Goal: Transaction & Acquisition: Purchase product/service

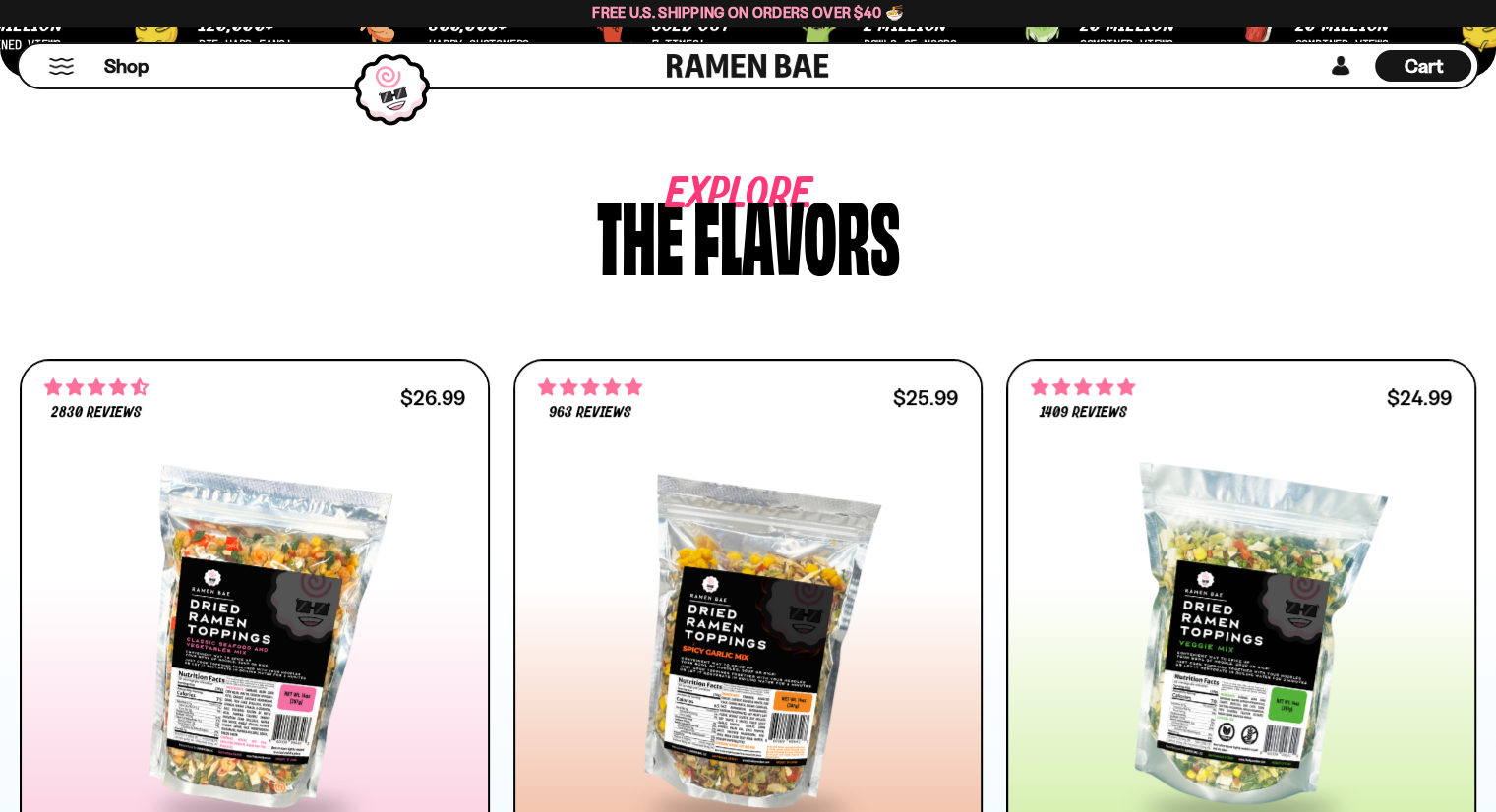
scroll to position [983, 0]
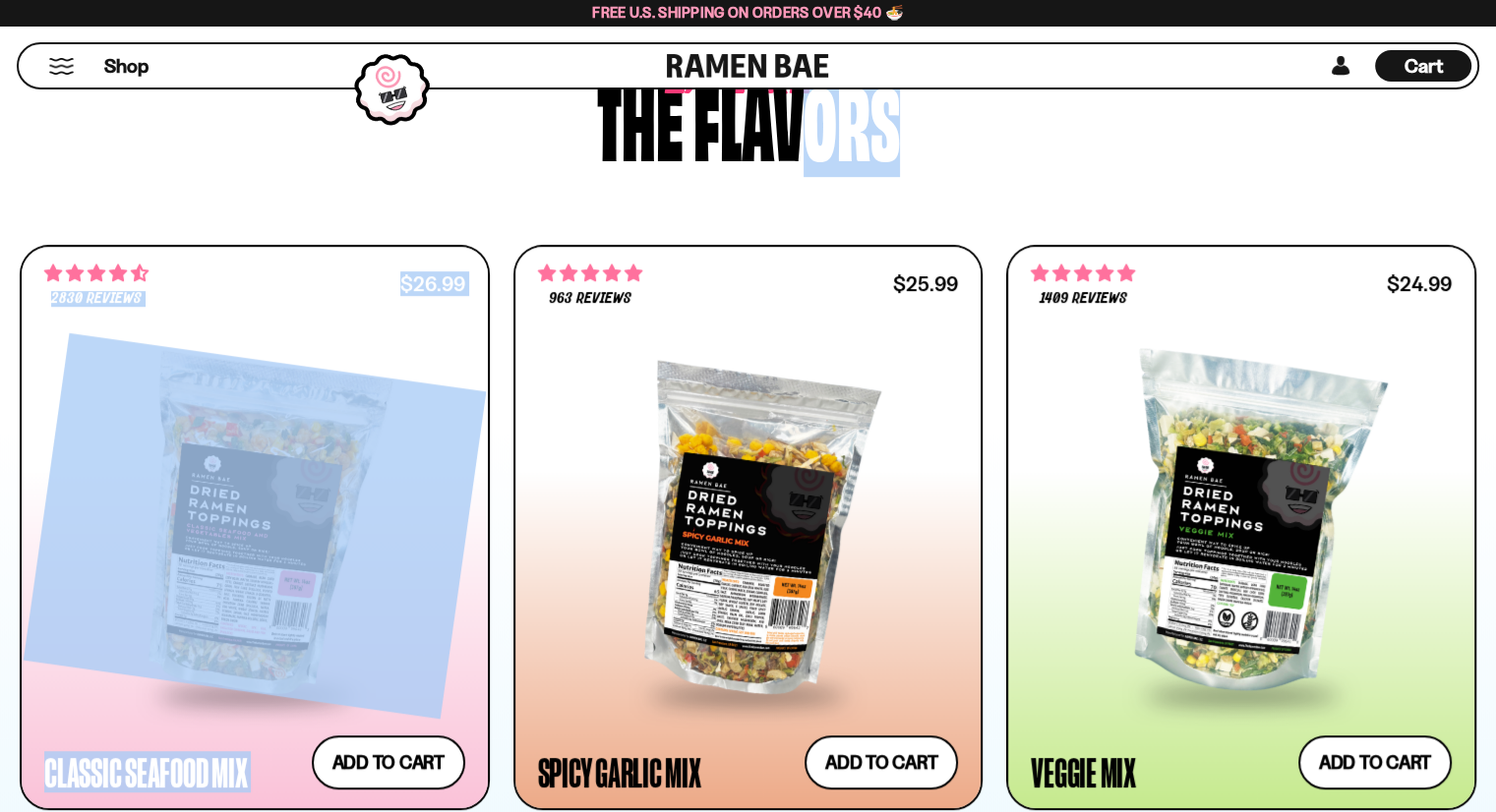
drag, startPoint x: 790, startPoint y: 130, endPoint x: 890, endPoint y: 228, distance: 140.0
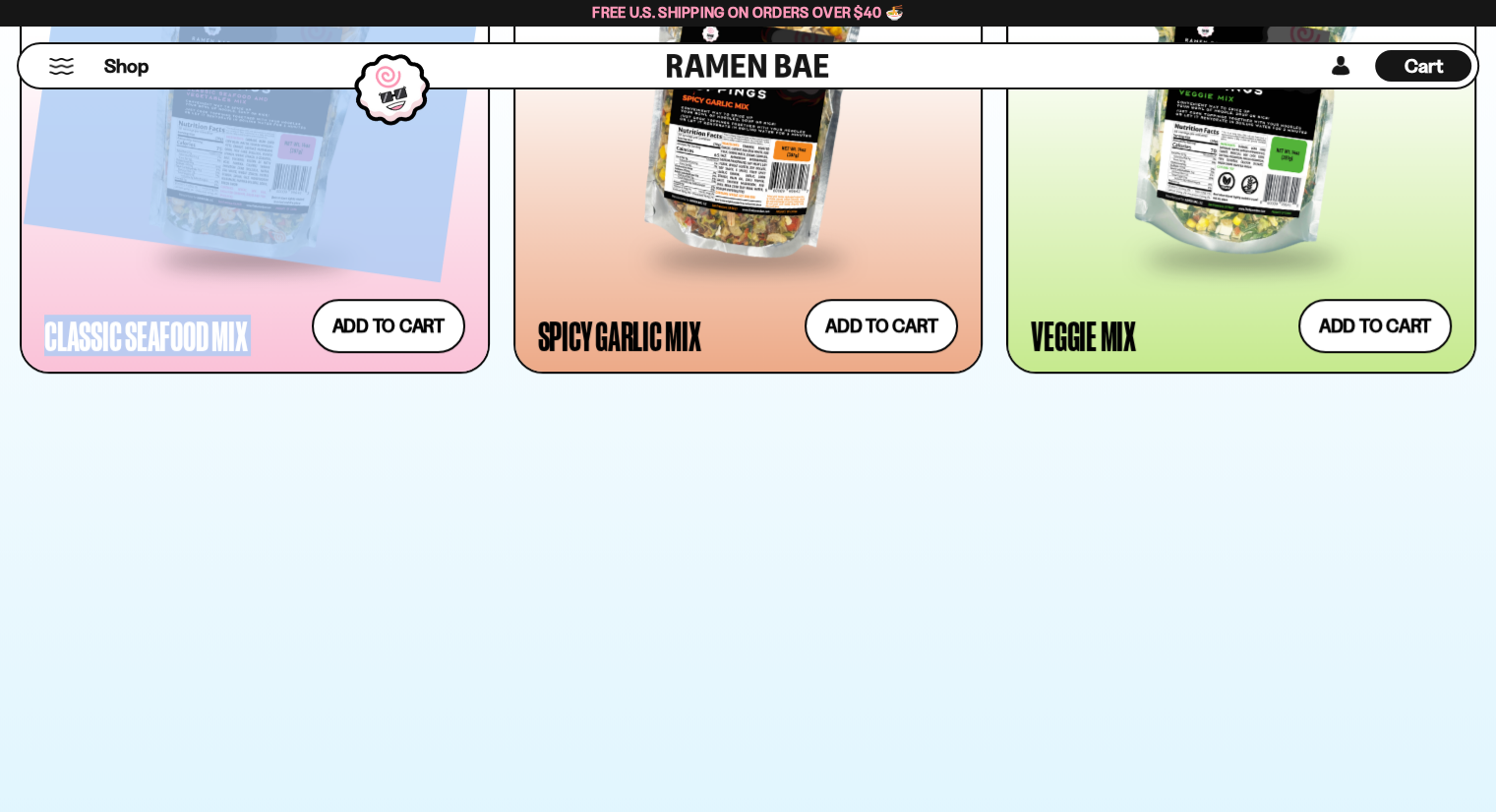
scroll to position [710, 0]
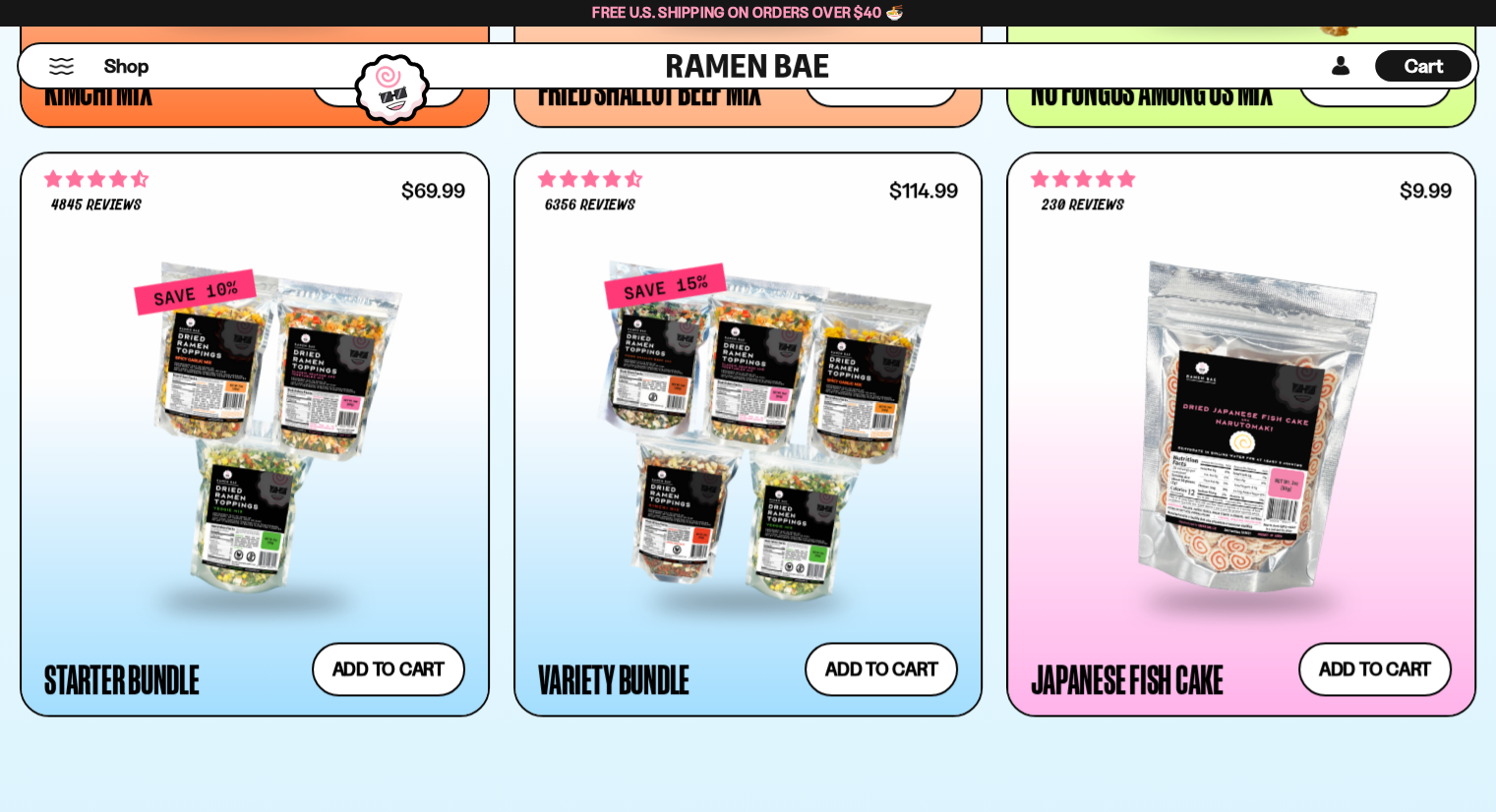
scroll to position [2470, 0]
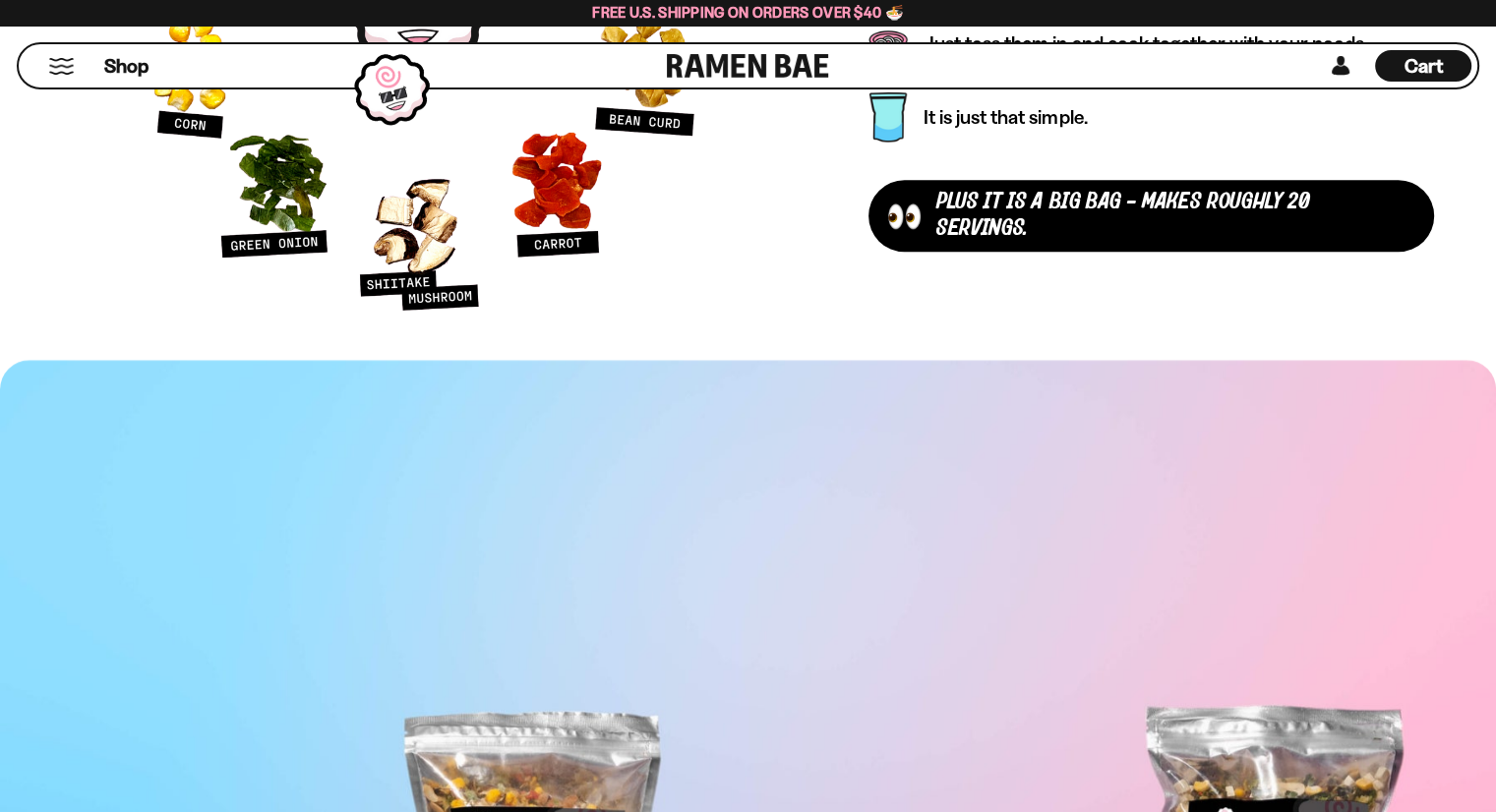
scroll to position [9646, 0]
